Goal: Information Seeking & Learning: Learn about a topic

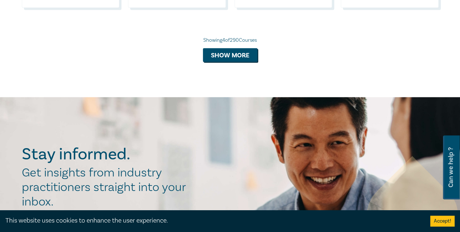
scroll to position [833, 0]
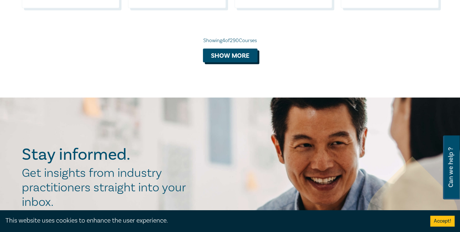
click at [217, 63] on button "Show more" at bounding box center [230, 56] width 55 height 14
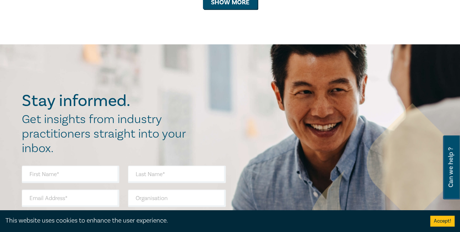
scroll to position [1586, 0]
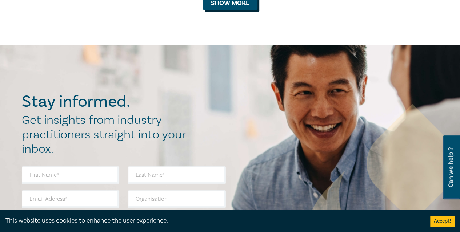
click at [205, 10] on button "Show more" at bounding box center [230, 3] width 55 height 14
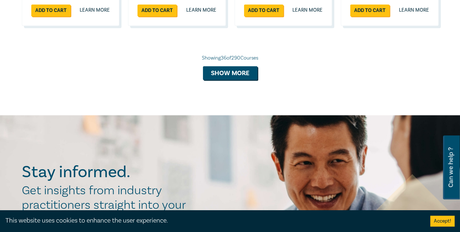
scroll to position [1945, 0]
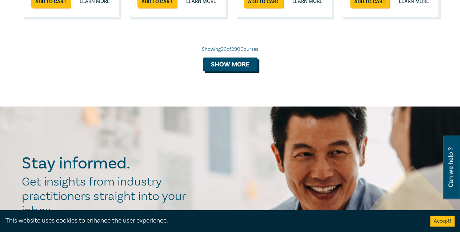
click at [230, 71] on button "Show more" at bounding box center [230, 64] width 55 height 14
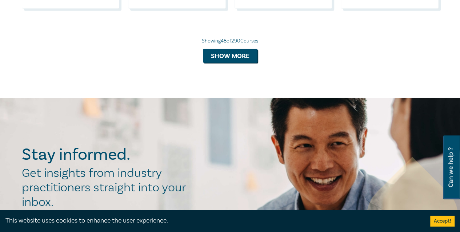
scroll to position [2375, 0]
click at [233, 63] on button "Show more" at bounding box center [230, 56] width 55 height 14
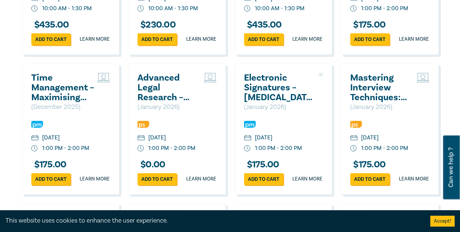
scroll to position [2469, 0]
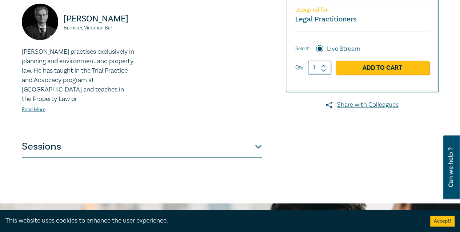
scroll to position [287, 0]
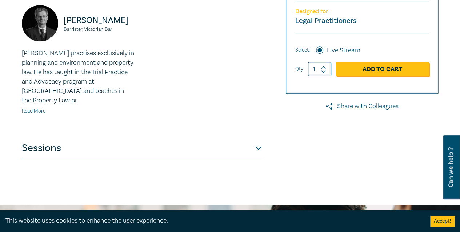
click at [40, 112] on link "Read More" at bounding box center [34, 111] width 24 height 7
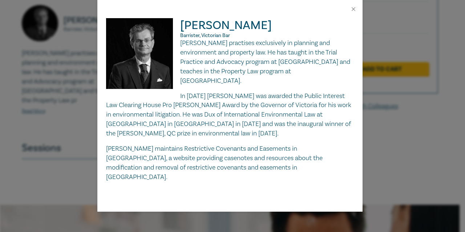
click at [383, 146] on div "[PERSON_NAME], Victorian Bar [PERSON_NAME] practises exclusively in planning an…" at bounding box center [232, 116] width 465 height 232
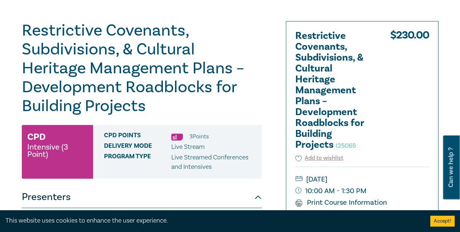
scroll to position [63, 0]
